Goal: Information Seeking & Learning: Check status

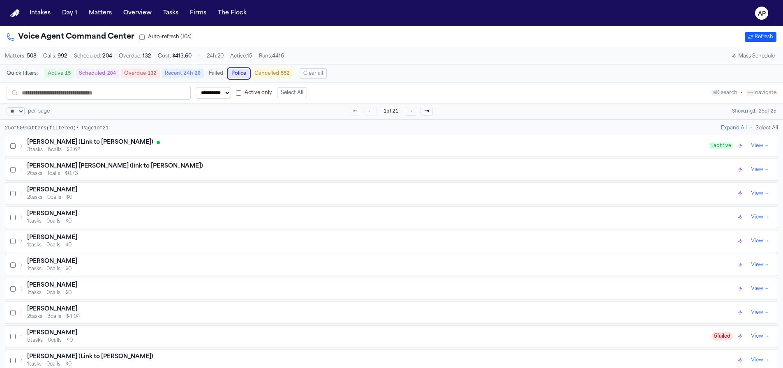
select select "**"
click at [765, 15] on text "AP" at bounding box center [762, 14] width 8 height 6
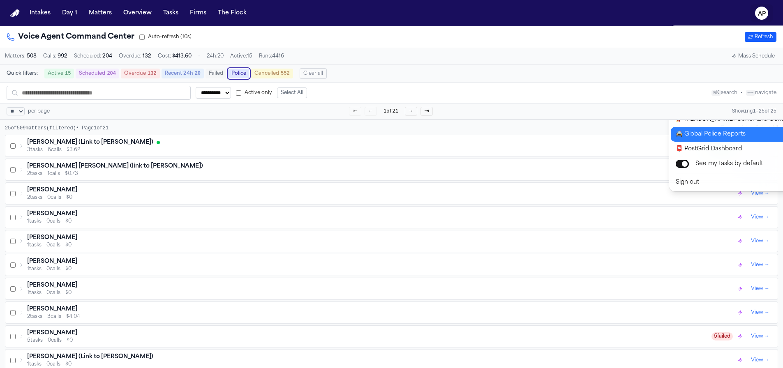
click at [685, 139] on button "🚔 Global Police Reports" at bounding box center [739, 134] width 137 height 15
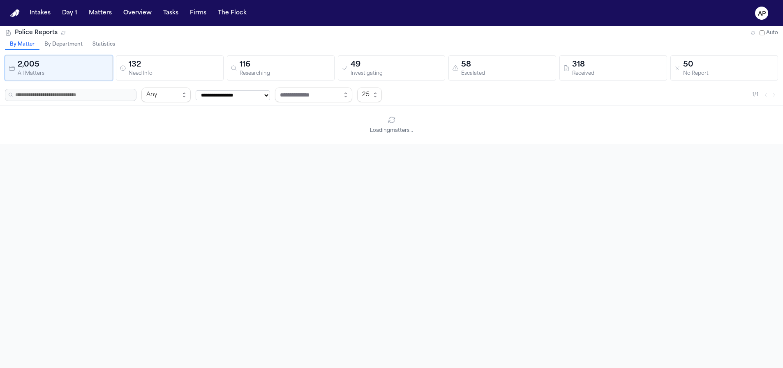
click at [110, 49] on button "Statistics" at bounding box center [104, 44] width 32 height 11
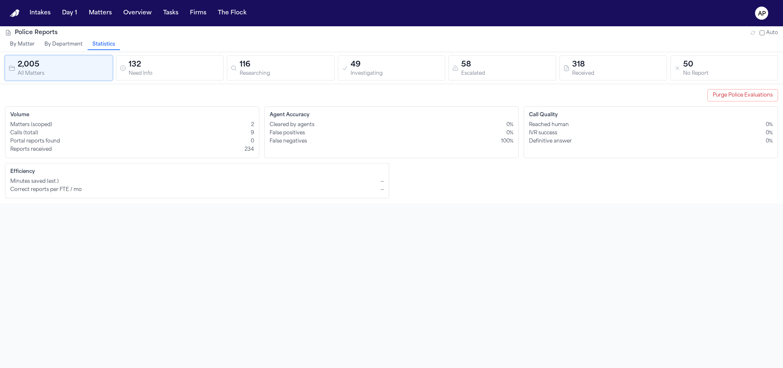
click at [248, 126] on div "Matters (scoped) 2" at bounding box center [132, 125] width 244 height 7
click at [331, 206] on div "Police Reports Auto By Matter By Department Statistics 2,005 All Matters 132 Ne…" at bounding box center [391, 210] width 783 height 368
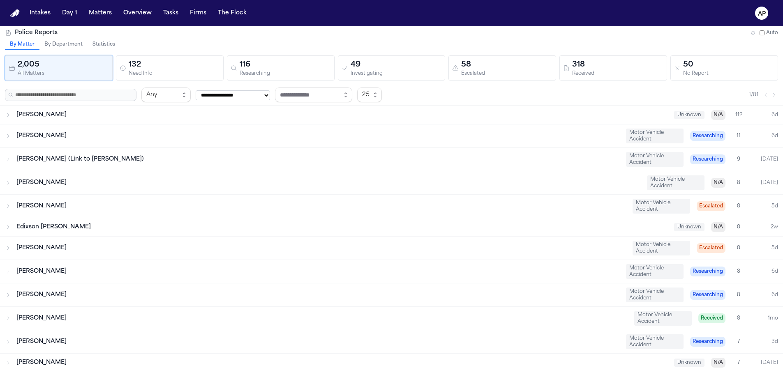
click at [110, 46] on button "Statistics" at bounding box center [104, 44] width 32 height 11
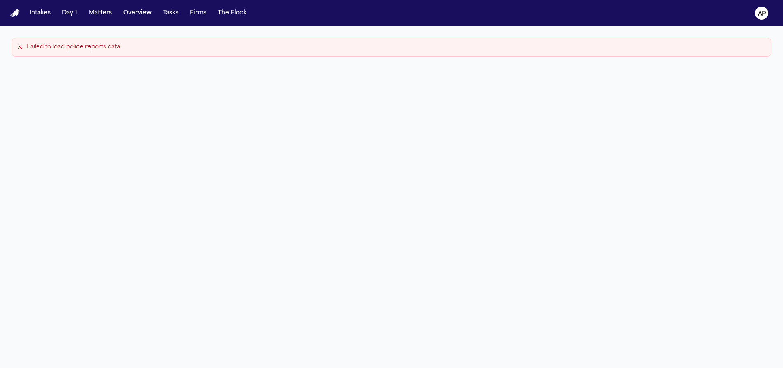
click at [220, 23] on nav "Intakes Day 1 Matters Overview Tasks Firms The Flock AP" at bounding box center [391, 13] width 783 height 26
click at [222, 20] on button "The Flock" at bounding box center [232, 13] width 35 height 15
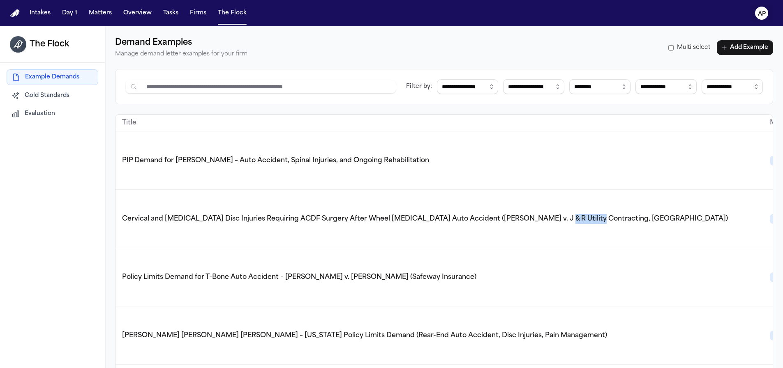
click at [768, 13] on button "AP" at bounding box center [761, 13] width 23 height 18
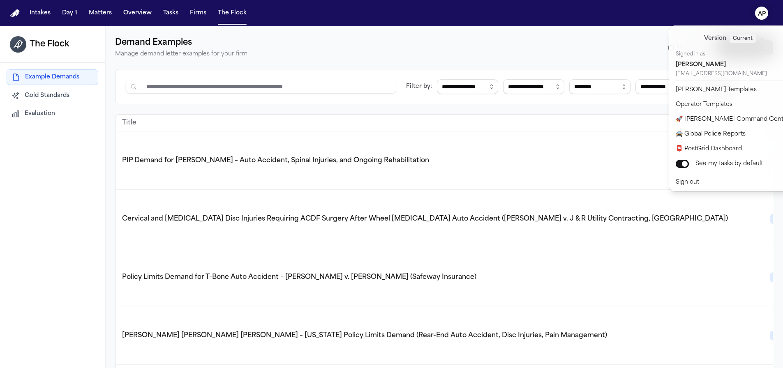
click at [278, 29] on div "**********" at bounding box center [391, 184] width 783 height 368
